Goal: Obtain resource: Obtain resource

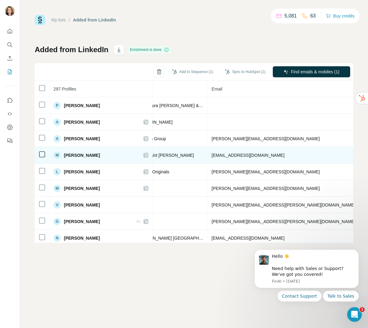
scroll to position [0, 193]
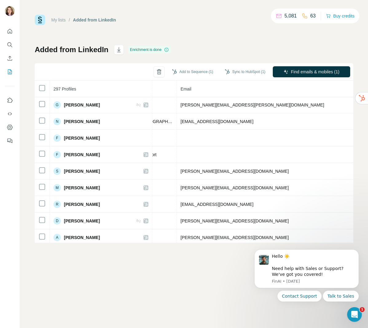
scroll to position [117, 221]
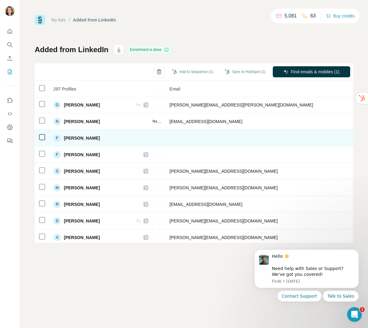
click at [323, 138] on ringoverc2c-number-84e06f14122c "[PHONE_NUMBER]" at bounding box center [375, 138] width 39 height 5
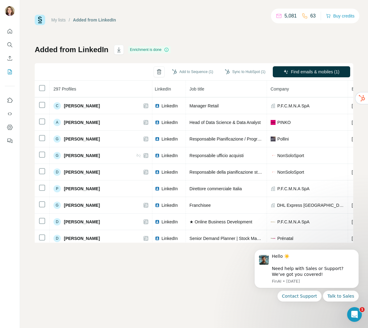
scroll to position [516, 39]
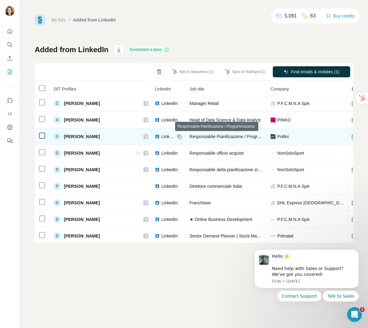
click at [245, 138] on span "Responsabile Pianificazione / Programmazione" at bounding box center [234, 136] width 90 height 5
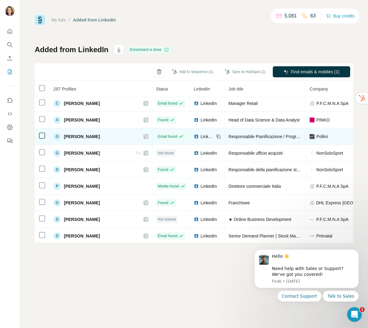
click at [194, 137] on img at bounding box center [196, 136] width 5 height 5
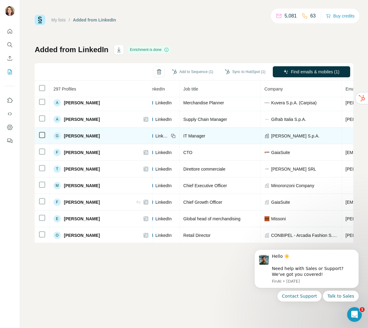
scroll to position [732, 0]
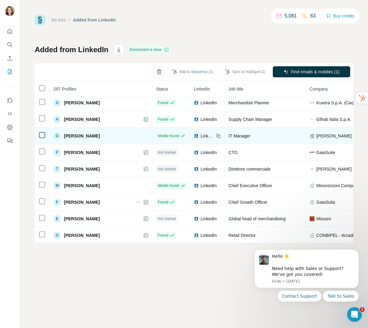
click at [200, 135] on span "LinkedIn" at bounding box center [207, 136] width 14 height 6
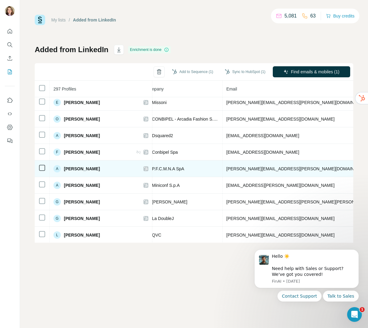
scroll to position [848, 165]
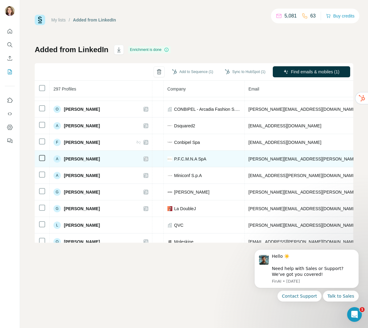
scroll to position [858, 142]
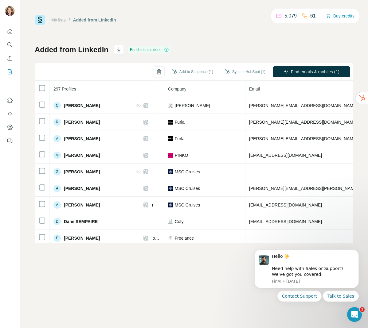
scroll to position [2220, 142]
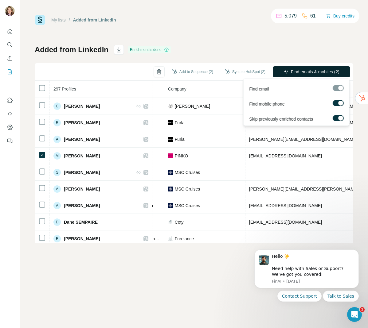
click at [291, 71] on span "Find emails & mobiles (2)" at bounding box center [315, 72] width 48 height 6
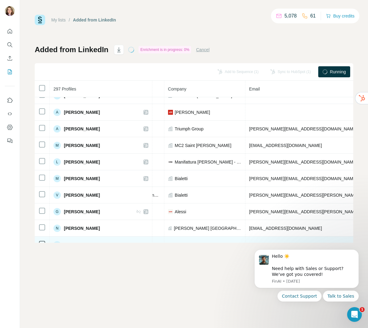
scroll to position [0, 142]
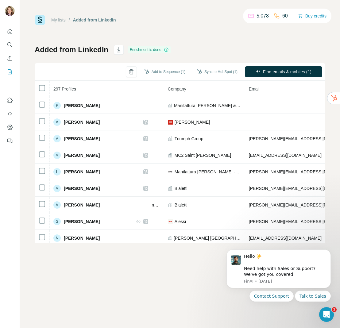
click at [89, 71] on div "Add to Sequence (1) Sync to HubSpot (1) Find emails & mobiles (1)" at bounding box center [180, 71] width 291 height 17
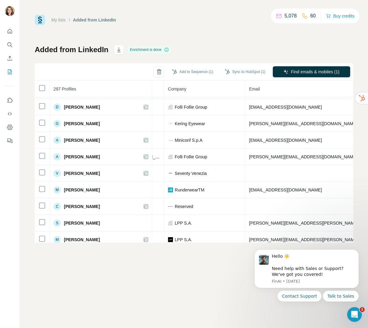
scroll to position [1487, 142]
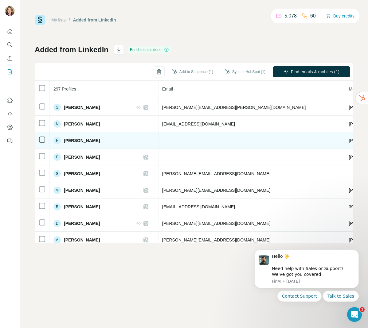
scroll to position [114, 229]
click at [323, 140] on ringoverc2c-number-84e06f14122c "[PHONE_NUMBER]" at bounding box center [367, 140] width 39 height 5
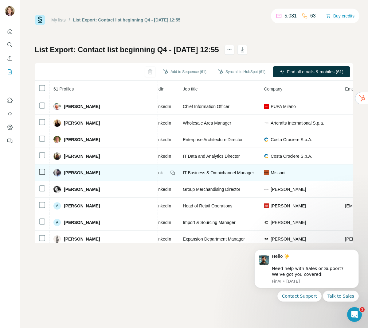
scroll to position [579, 0]
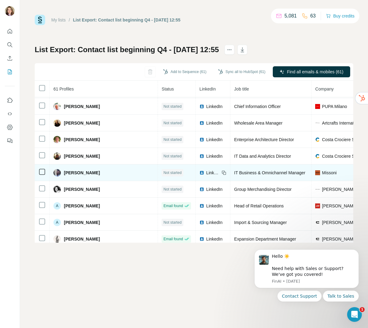
click at [38, 173] on icon at bounding box center [41, 171] width 7 height 7
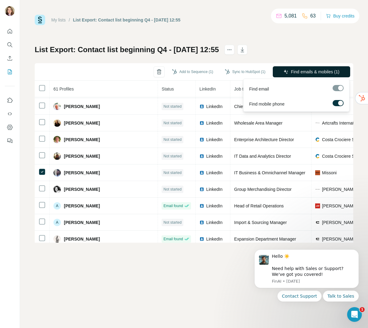
click at [301, 73] on span "Find emails & mobiles (1)" at bounding box center [315, 72] width 48 height 6
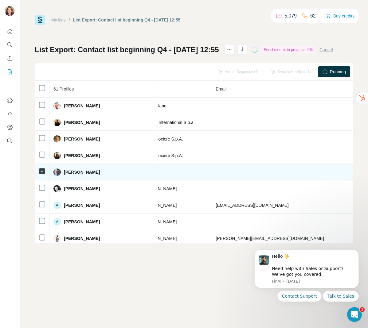
scroll to position [580, 196]
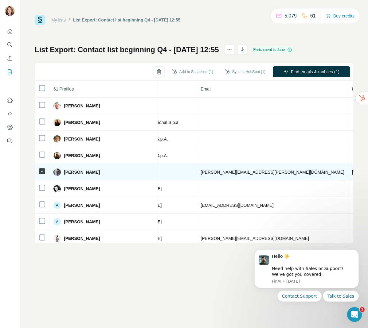
click at [348, 175] on td "+393336524600" at bounding box center [371, 172] width 46 height 17
click at [352, 172] on ringoverc2c-number-84e06f14122c "+393336524600" at bounding box center [371, 172] width 39 height 5
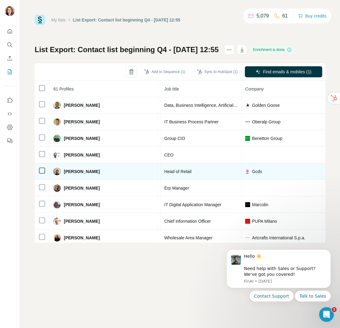
scroll to position [464, 35]
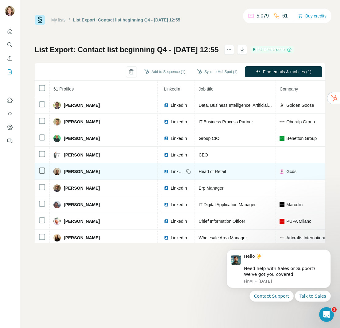
click at [171, 172] on span "LinkedIn" at bounding box center [178, 172] width 14 height 6
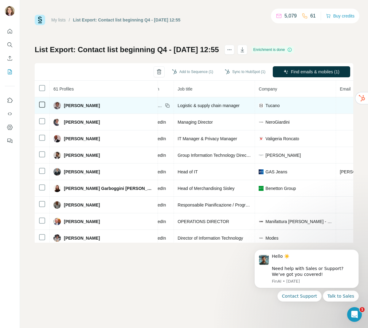
scroll to position [0, 0]
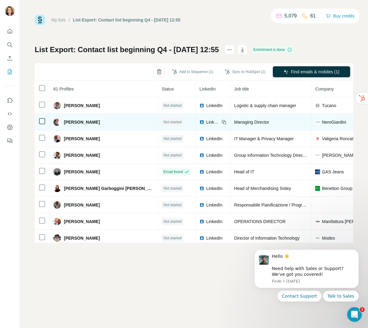
click at [100, 121] on span "Alessandro Bracalente" at bounding box center [82, 122] width 36 height 6
drag, startPoint x: 62, startPoint y: 122, endPoint x: 113, endPoint y: 122, distance: 50.7
click at [114, 122] on div "Alessandro Bracalente" at bounding box center [103, 121] width 100 height 7
copy span "Alessandro Bracalente"
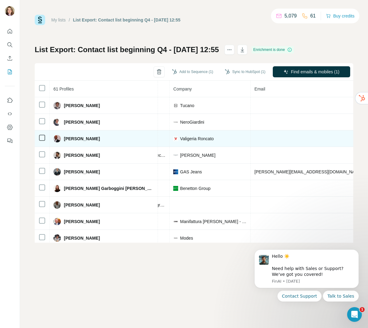
scroll to position [0, 152]
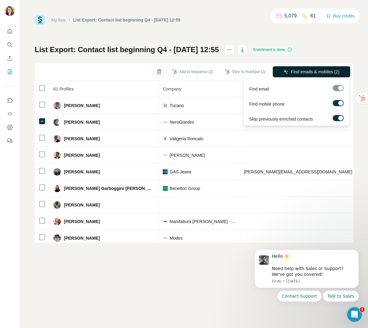
click at [292, 72] on span "Find emails & mobiles (2)" at bounding box center [315, 72] width 48 height 6
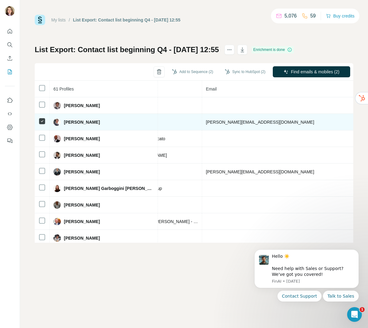
scroll to position [0, 217]
click at [326, 122] on td at bounding box center [349, 122] width 46 height 17
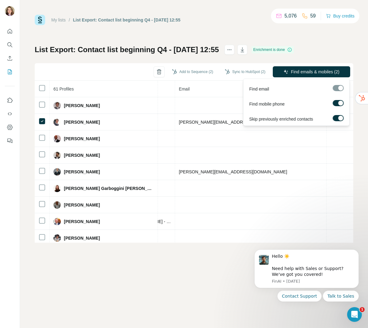
click at [339, 119] on div at bounding box center [340, 118] width 5 height 5
click at [275, 74] on button "Find emails & mobiles (1)" at bounding box center [311, 71] width 77 height 11
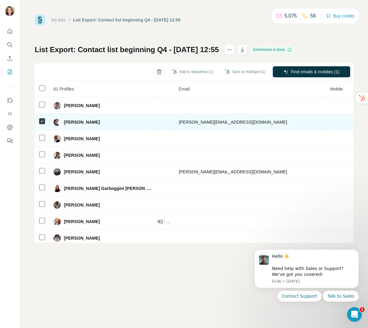
click at [326, 129] on td at bounding box center [349, 122] width 46 height 17
click at [38, 125] on td at bounding box center [42, 122] width 15 height 17
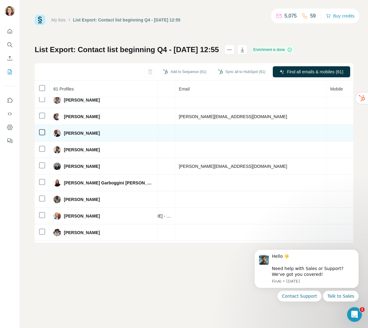
scroll to position [6, 217]
